Goal: Information Seeking & Learning: Get advice/opinions

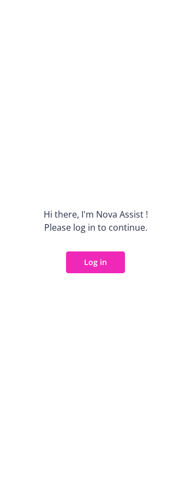
click at [97, 269] on button "Log in" at bounding box center [95, 262] width 59 height 22
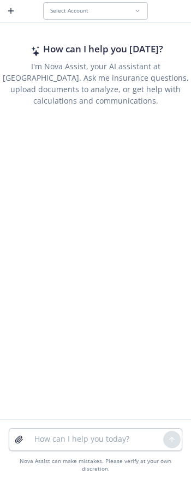
click at [83, 20] on div "Select Account" at bounding box center [95, 11] width 191 height 22
click at [87, 16] on button "Select Account" at bounding box center [95, 10] width 105 height 17
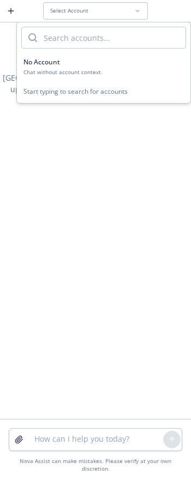
click at [74, 71] on div "Chat without account context." at bounding box center [103, 72] width 160 height 7
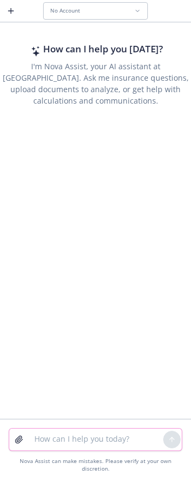
click at [89, 445] on textarea at bounding box center [95, 440] width 135 height 22
type textarea "rewrite questions for meeting"
paste textarea
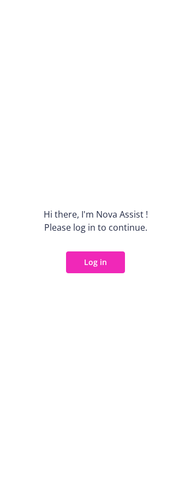
click at [108, 255] on button "Log in" at bounding box center [95, 262] width 59 height 22
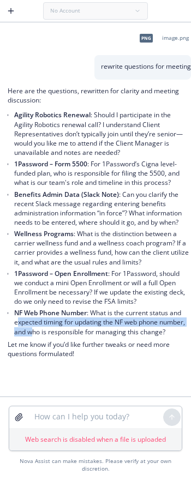
drag, startPoint x: 53, startPoint y: 364, endPoint x: 33, endPoint y: 355, distance: 22.5
click at [33, 337] on li "NF Web Phone Number : What is the current status and expected timing for updati…" at bounding box center [101, 322] width 175 height 30
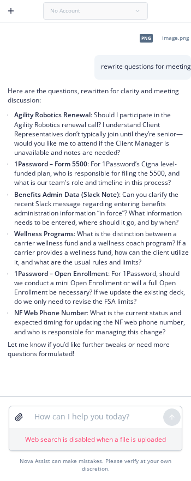
click at [54, 337] on li "NF Web Phone Number : What is the current status and expected timing for updati…" at bounding box center [101, 322] width 175 height 30
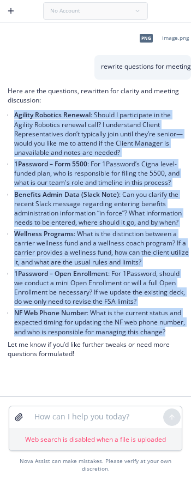
drag, startPoint x: 57, startPoint y: 372, endPoint x: 9, endPoint y: 117, distance: 259.7
click at [9, 117] on div "Here are the questions, rewritten for clarity and meeting discussion: Agility R…" at bounding box center [98, 223] width 181 height 274
copy ul "Agility Robotics Renewal : Should I participate in the Agility Robotics renewal…"
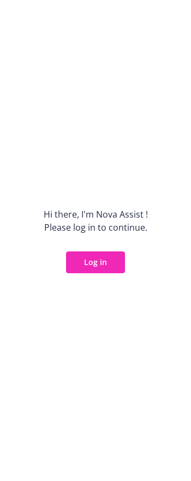
click at [99, 268] on button "Log in" at bounding box center [95, 262] width 59 height 22
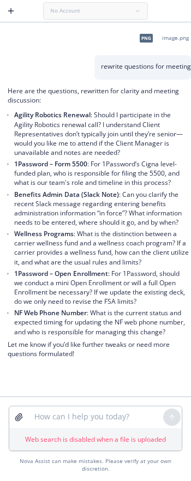
scroll to position [1, 0]
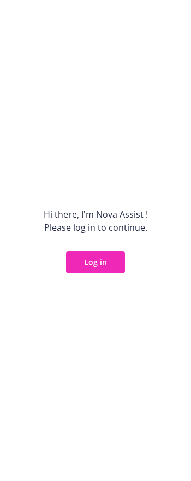
click at [114, 256] on button "Log in" at bounding box center [95, 262] width 59 height 22
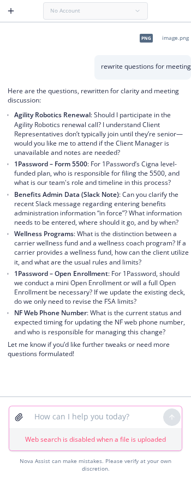
drag, startPoint x: 96, startPoint y: 430, endPoint x: 50, endPoint y: 432, distance: 46.4
click at [50, 428] on textarea at bounding box center [95, 417] width 135 height 22
drag, startPoint x: 49, startPoint y: 432, endPoint x: 38, endPoint y: 433, distance: 11.0
click at [38, 428] on textarea at bounding box center [95, 417] width 135 height 22
paste textarea "for the 2026 Annual Notice of Benefit Rights, I just want to confirm Wellness s…"
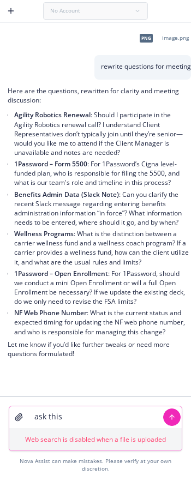
type textarea "ask this for the 2026 Annual Notice of Benefit Rights, I just want to confirm W…"
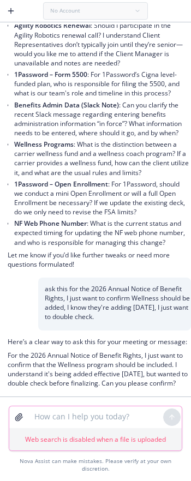
scroll to position [138, 0]
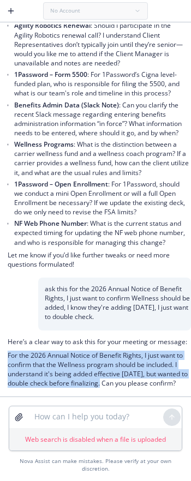
drag, startPoint x: 145, startPoint y: 384, endPoint x: 1, endPoint y: 353, distance: 147.3
click at [1, 353] on div "Here’s a clear way to ask this for your meeting or message: For the 2026 Annual…" at bounding box center [95, 364] width 191 height 67
copy p "For the 2026 Annual Notice of Benefit Rights, I just want to confirm that the W…"
